Goal: Task Accomplishment & Management: Manage account settings

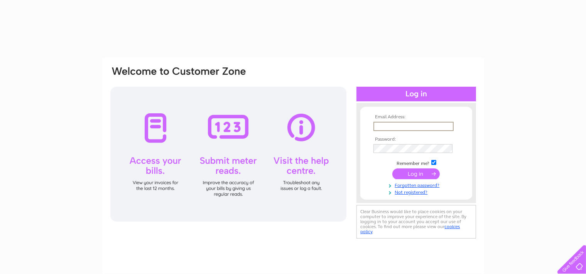
click at [390, 126] on input "text" at bounding box center [414, 126] width 80 height 9
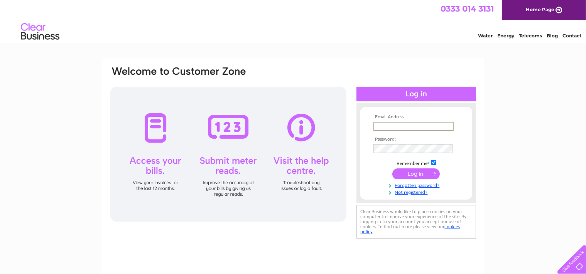
click at [403, 126] on input "text" at bounding box center [414, 126] width 80 height 9
type input "[EMAIL_ADDRESS][DOMAIN_NAME]"
click at [413, 174] on input "submit" at bounding box center [416, 173] width 47 height 11
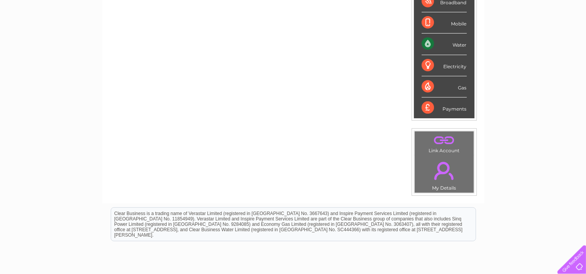
scroll to position [157, 0]
click at [449, 187] on td ". My Details" at bounding box center [445, 175] width 60 height 38
click at [443, 167] on link "." at bounding box center [444, 171] width 55 height 27
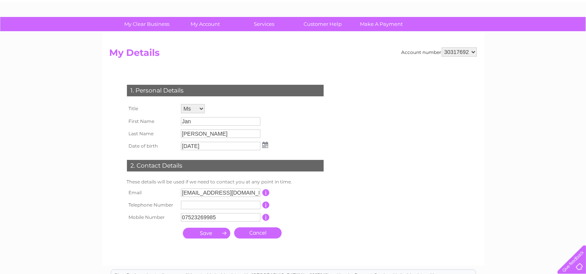
scroll to position [40, 0]
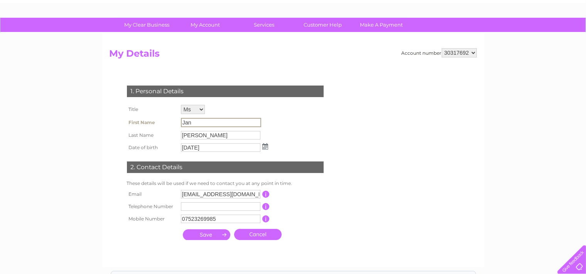
click at [215, 121] on input "Jan" at bounding box center [221, 122] width 80 height 9
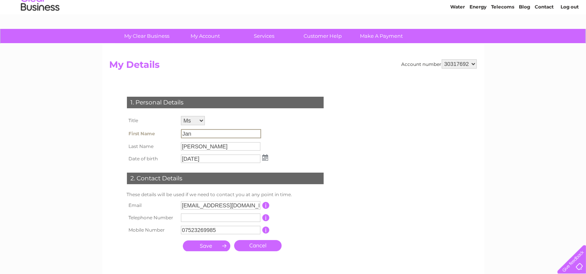
scroll to position [28, 0]
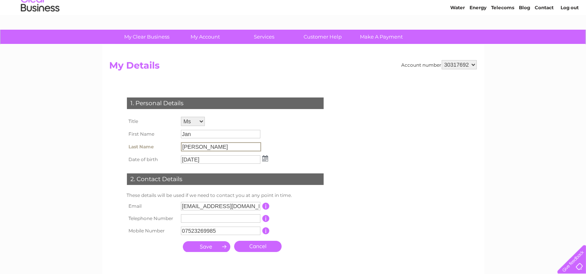
click at [198, 149] on input "Macleod" at bounding box center [221, 146] width 80 height 9
click at [214, 163] on input "24/06/1958" at bounding box center [221, 159] width 80 height 9
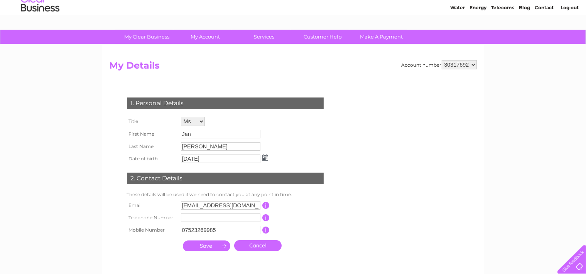
click at [71, 226] on div "My Clear Business Login Details My Details My Preferences Link Account My Accou…" at bounding box center [293, 220] width 586 height 381
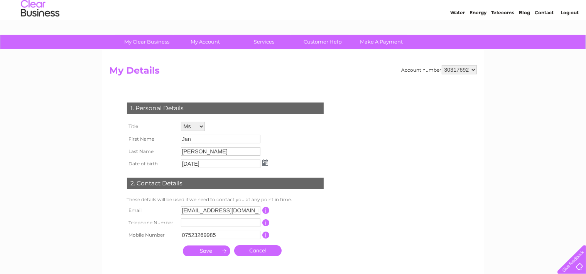
scroll to position [27, 0]
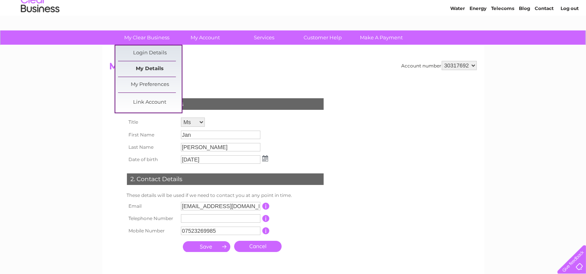
click at [154, 67] on link "My Details" at bounding box center [150, 68] width 64 height 15
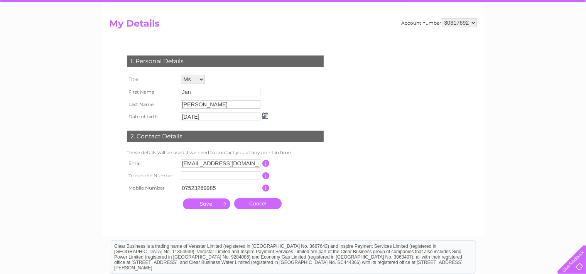
click at [81, 152] on div "My Clear Business Login Details My Details My Preferences Link Account My Accou…" at bounding box center [293, 178] width 586 height 381
click at [350, 146] on form "Account number 30317692 My Details 1. Personal Details Title Mr Mrs Ms Miss Dr …" at bounding box center [294, 123] width 368 height 211
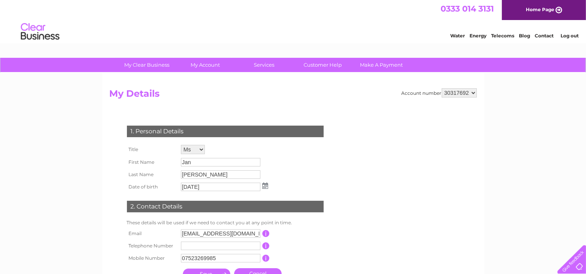
click at [573, 35] on link "Log out" at bounding box center [570, 36] width 18 height 6
